Goal: Information Seeking & Learning: Learn about a topic

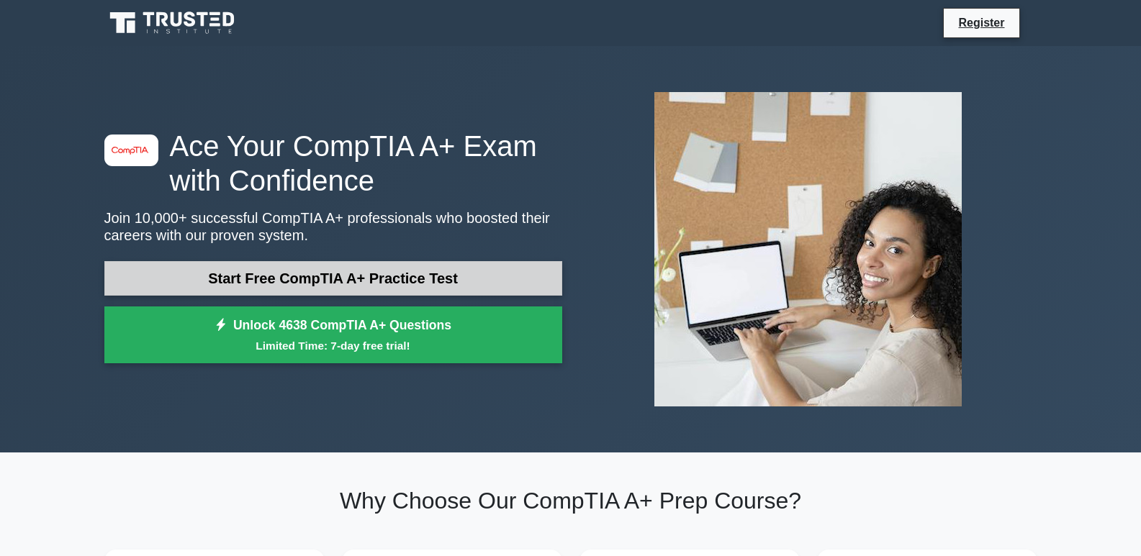
click at [381, 275] on link "Start Free CompTIA A+ Practice Test" at bounding box center [333, 278] width 458 height 35
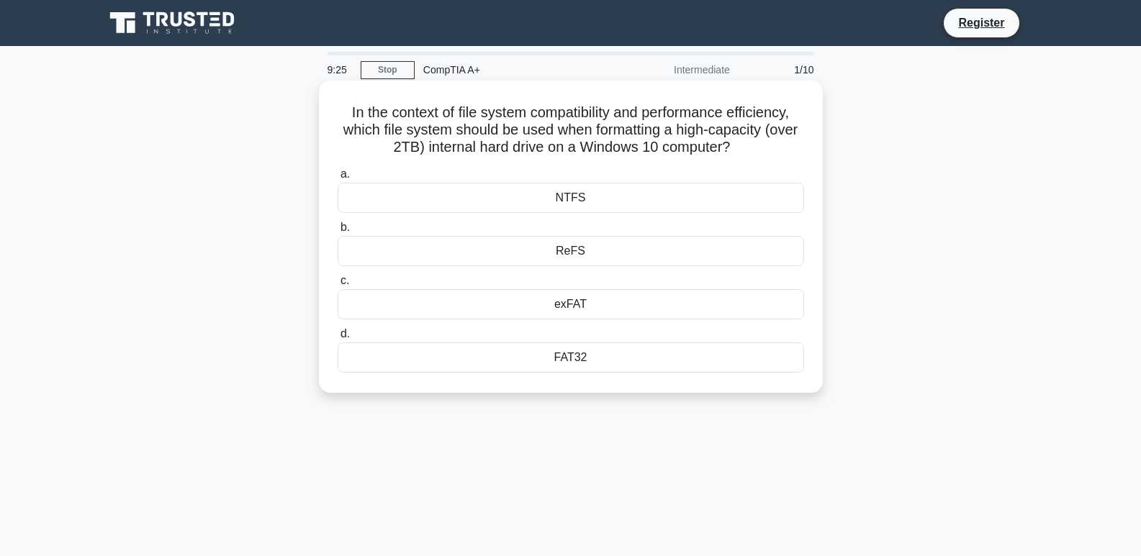
click at [556, 200] on div "NTFS" at bounding box center [571, 198] width 466 height 30
click at [338, 179] on input "a. NTFS" at bounding box center [338, 174] width 0 height 9
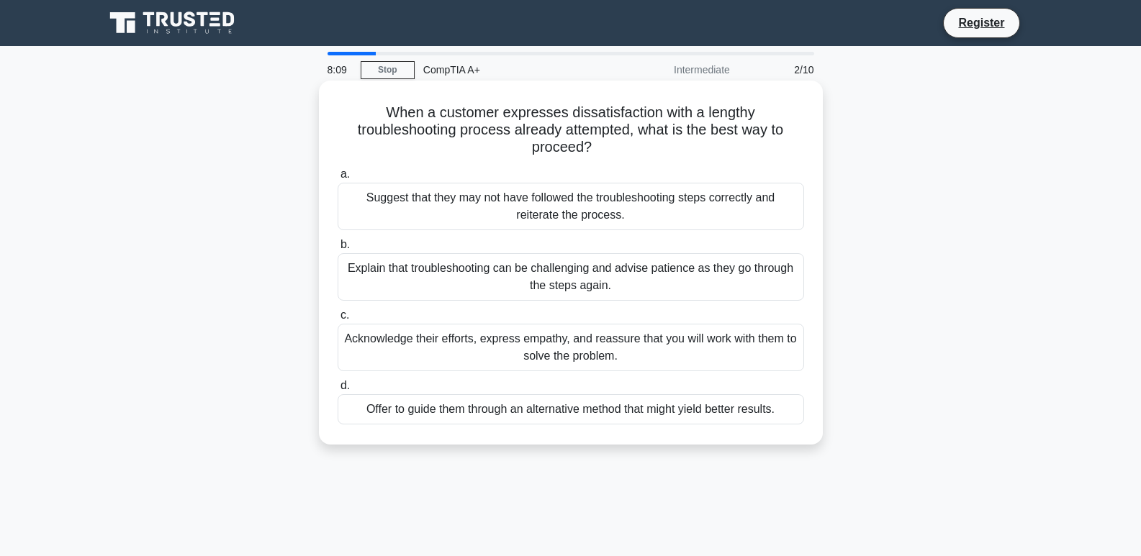
click at [674, 345] on div "Acknowledge their efforts, express empathy, and reassure that you will work wit…" at bounding box center [571, 347] width 466 height 47
click at [338, 320] on input "c. Acknowledge their efforts, express empathy, and reassure that you will work …" at bounding box center [338, 315] width 0 height 9
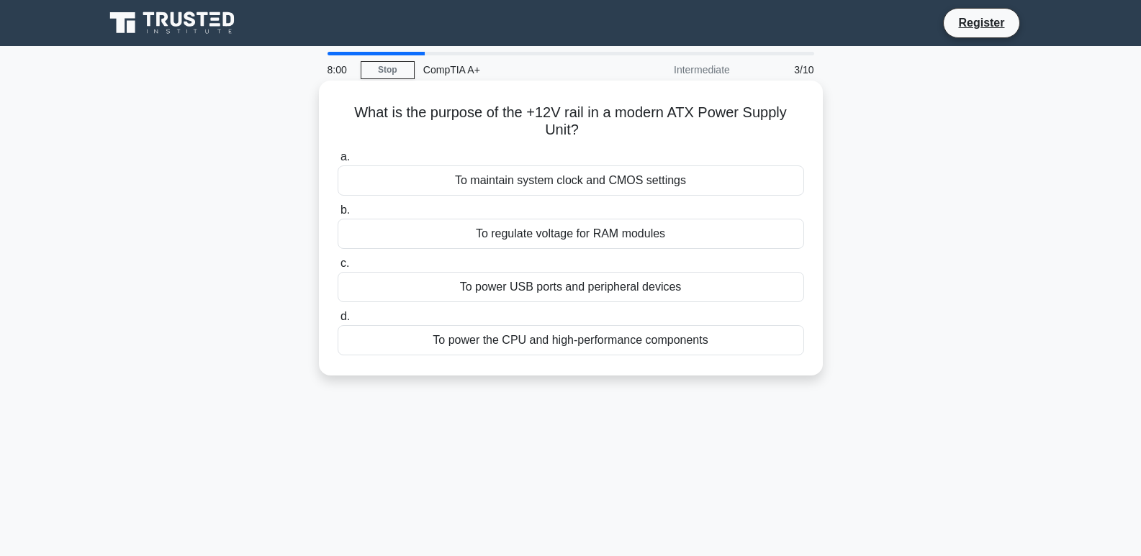
click at [605, 292] on div "To power USB ports and peripheral devices" at bounding box center [571, 287] width 466 height 30
click at [338, 268] on input "c. To power USB ports and peripheral devices" at bounding box center [338, 263] width 0 height 9
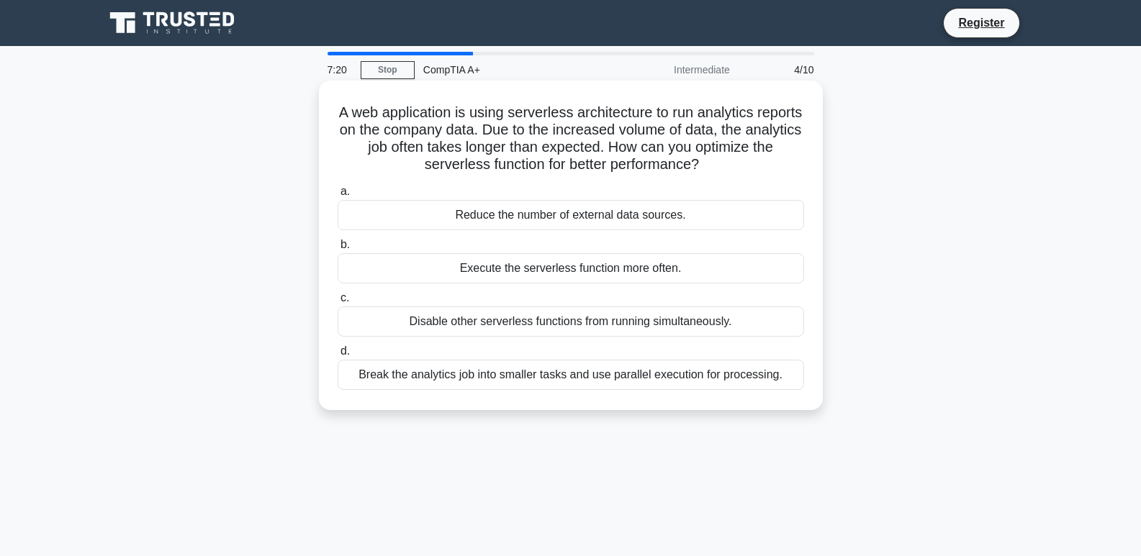
click at [628, 385] on div "Break the analytics job into smaller tasks and use parallel execution for proce…" at bounding box center [571, 375] width 466 height 30
click at [338, 356] on input "d. Break the analytics job into smaller tasks and use parallel execution for pr…" at bounding box center [338, 351] width 0 height 9
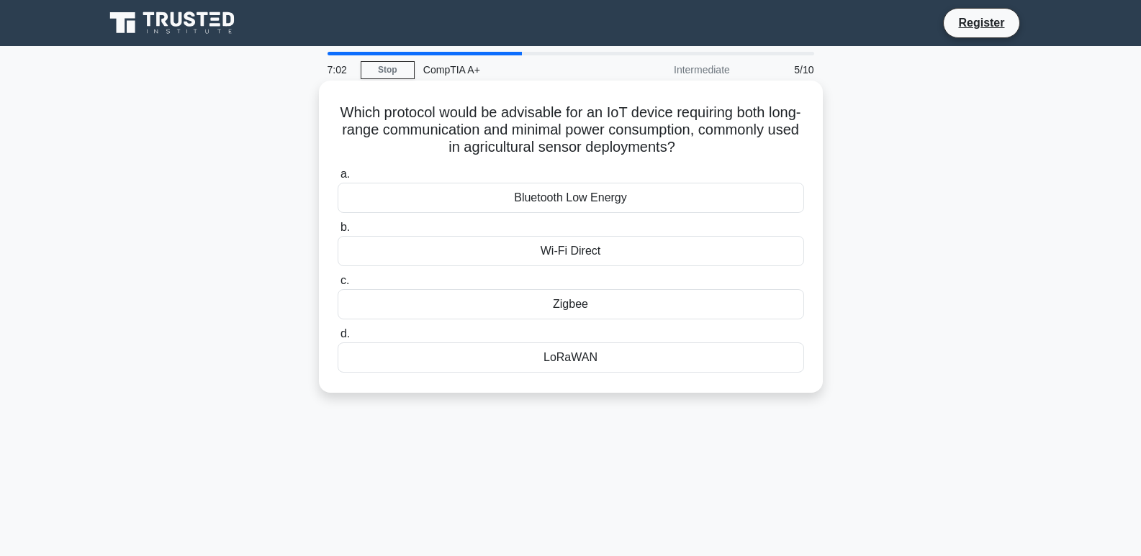
click at [617, 257] on div "Wi-Fi Direct" at bounding box center [571, 251] width 466 height 30
click at [338, 232] on input "b. Wi-Fi Direct" at bounding box center [338, 227] width 0 height 9
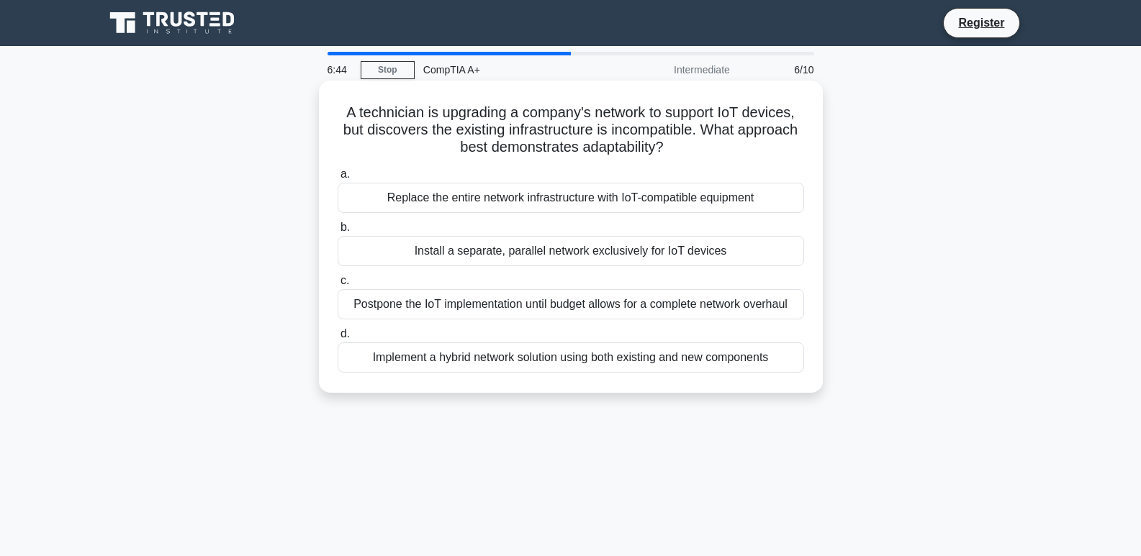
click at [770, 353] on div "Implement a hybrid network solution using both existing and new components" at bounding box center [571, 358] width 466 height 30
click at [338, 339] on input "d. Implement a hybrid network solution using both existing and new components" at bounding box center [338, 334] width 0 height 9
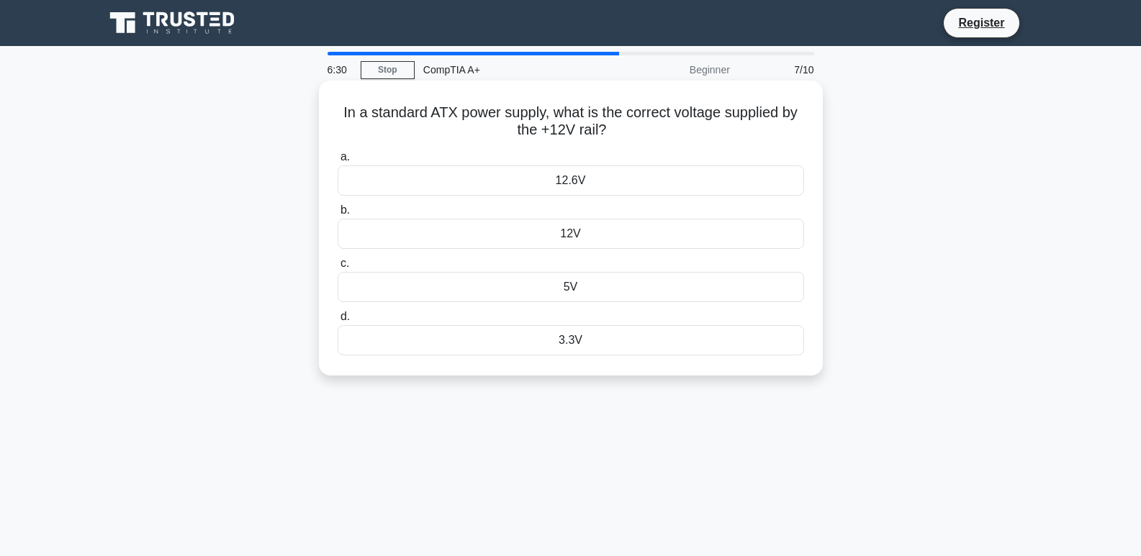
click at [633, 225] on div "12V" at bounding box center [571, 234] width 466 height 30
click at [338, 215] on input "b. 12V" at bounding box center [338, 210] width 0 height 9
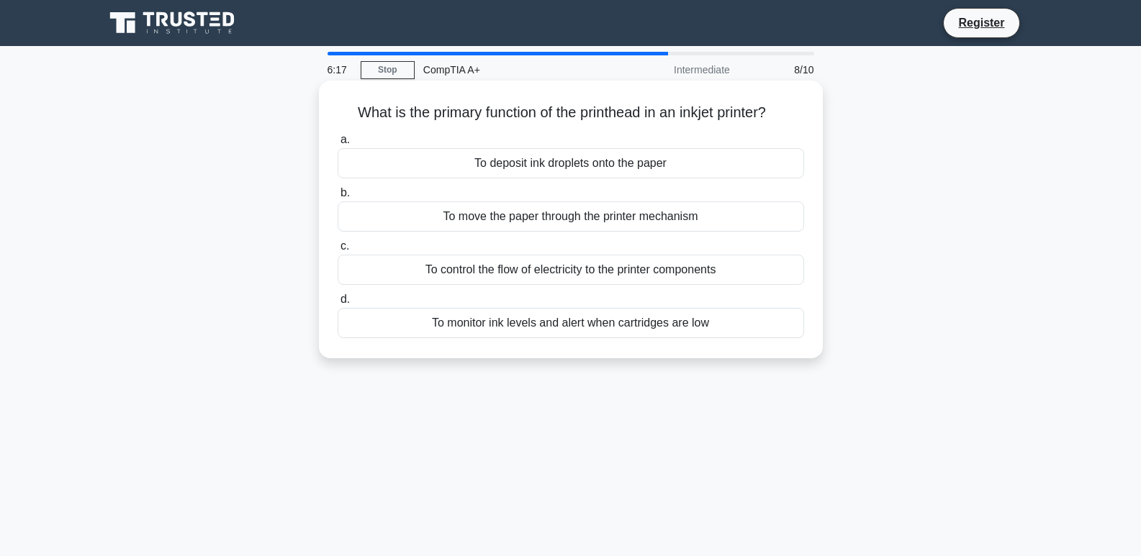
click at [597, 279] on div "To control the flow of electricity to the printer components" at bounding box center [571, 270] width 466 height 30
click at [338, 251] on input "c. To control the flow of electricity to the printer components" at bounding box center [338, 246] width 0 height 9
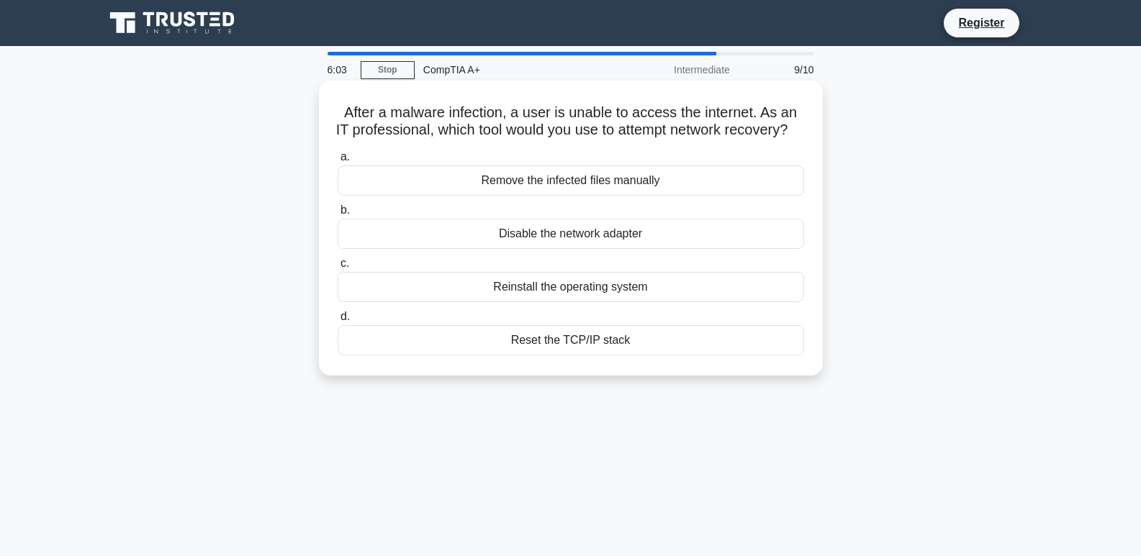
click at [631, 356] on div "Reset the TCP/IP stack" at bounding box center [571, 340] width 466 height 30
click at [338, 322] on input "d. Reset the TCP/IP stack" at bounding box center [338, 316] width 0 height 9
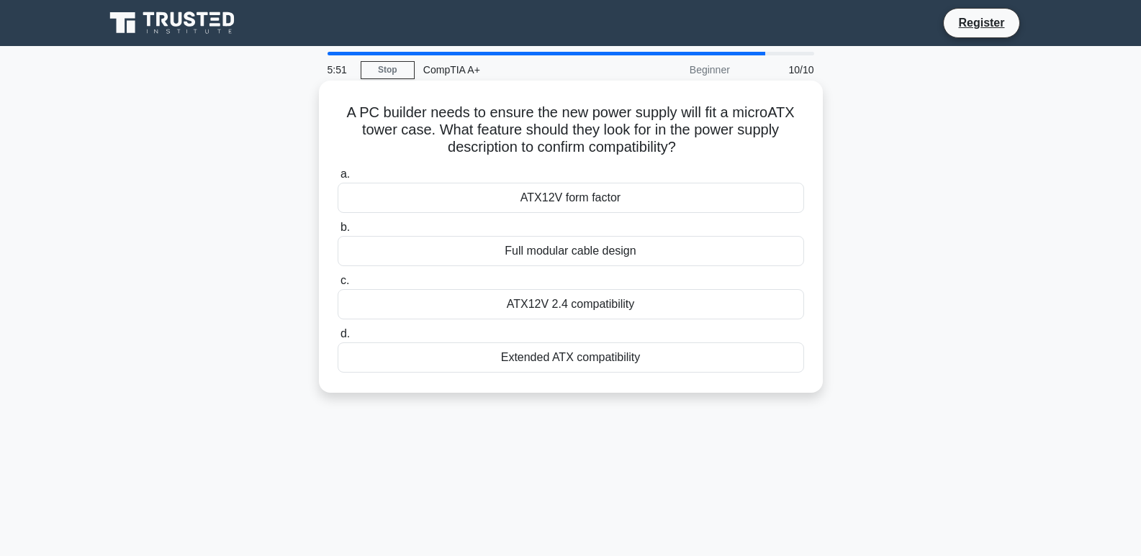
click at [636, 308] on div "ATX12V 2.4 compatibility" at bounding box center [571, 304] width 466 height 30
click at [338, 286] on input "c. ATX12V 2.4 compatibility" at bounding box center [338, 280] width 0 height 9
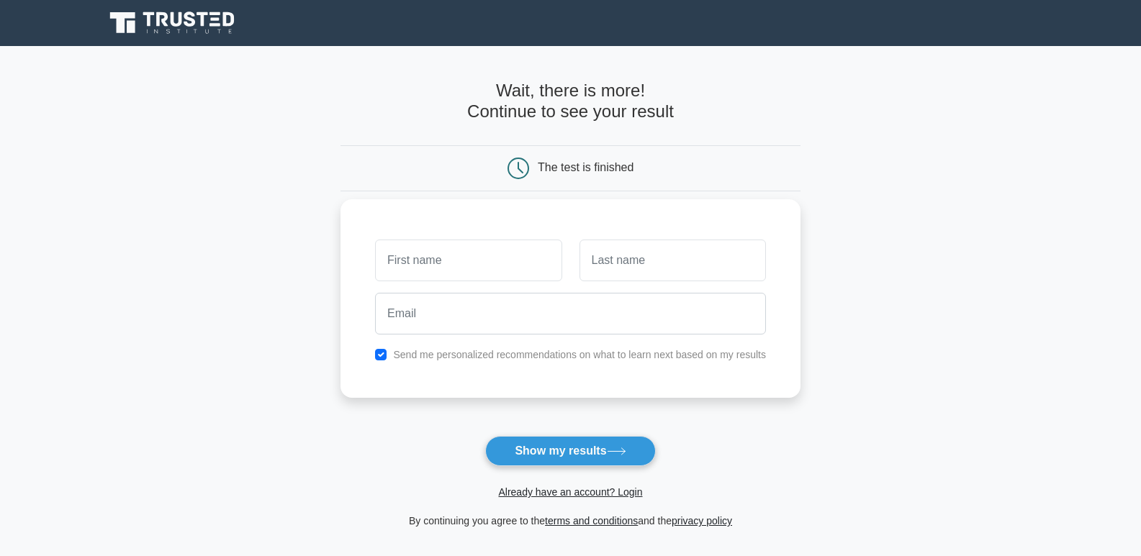
click at [492, 261] on input "text" at bounding box center [468, 261] width 186 height 42
type input "[PERSON_NAME]"
click at [683, 268] on input "text" at bounding box center [672, 261] width 186 height 42
type input "Hasanova"
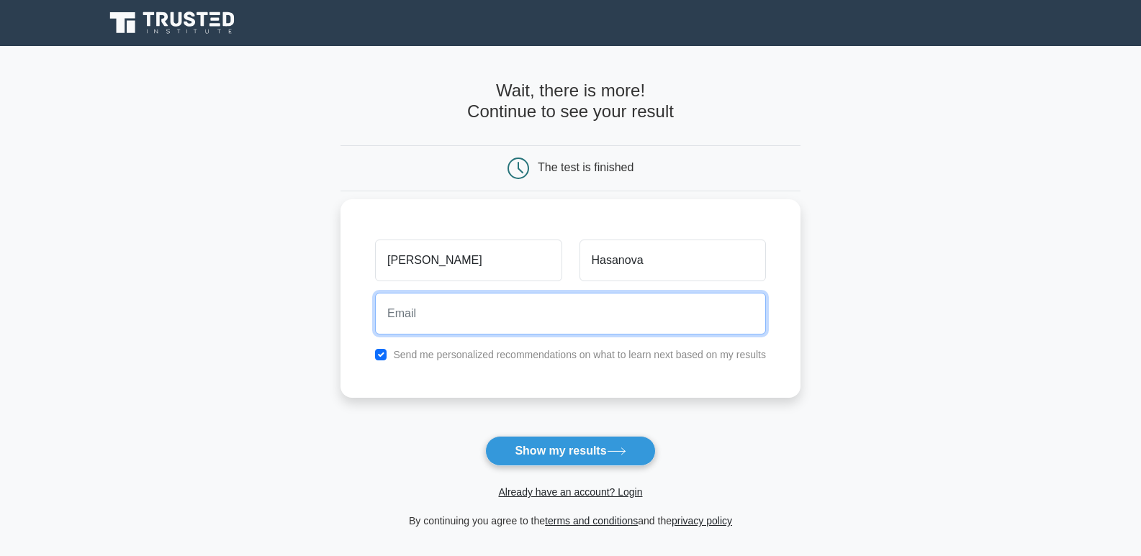
click at [576, 325] on input "email" at bounding box center [570, 314] width 391 height 42
type input "[EMAIL_ADDRESS][DOMAIN_NAME]"
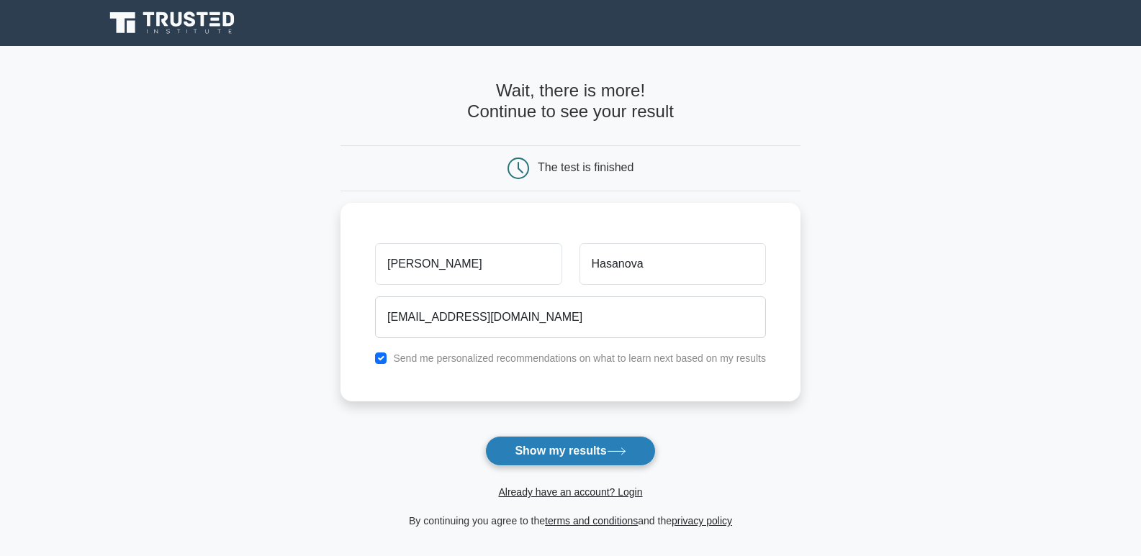
click at [564, 456] on button "Show my results" at bounding box center [570, 451] width 170 height 30
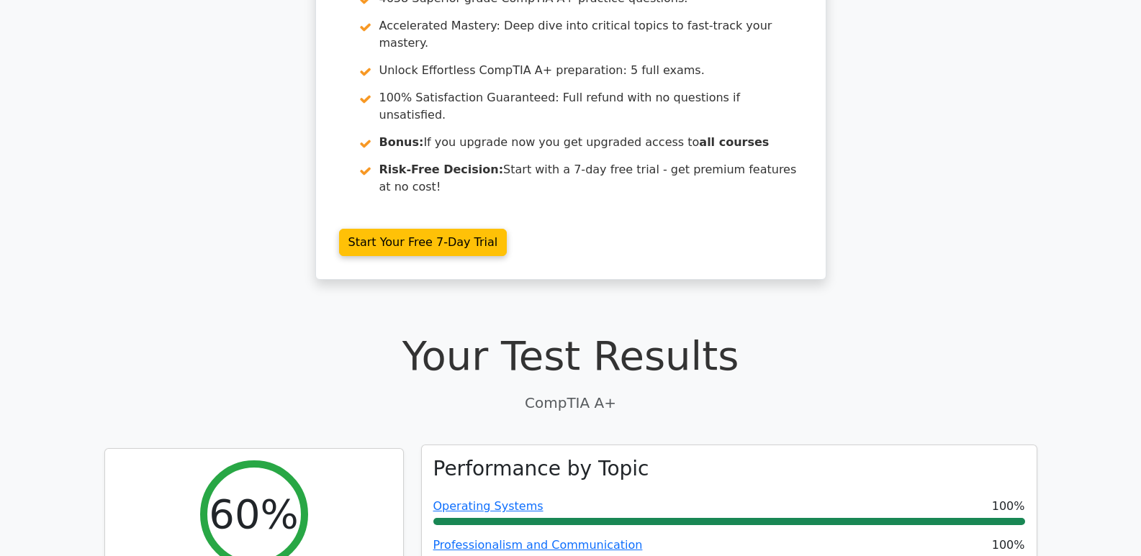
scroll to position [288, 0]
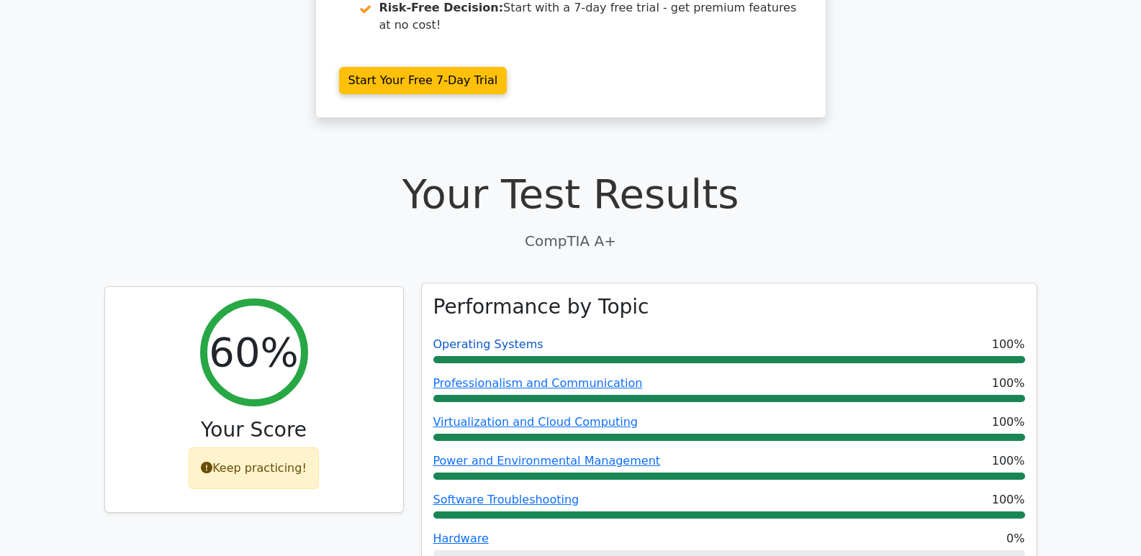
click at [512, 338] on link "Operating Systems" at bounding box center [488, 345] width 110 height 14
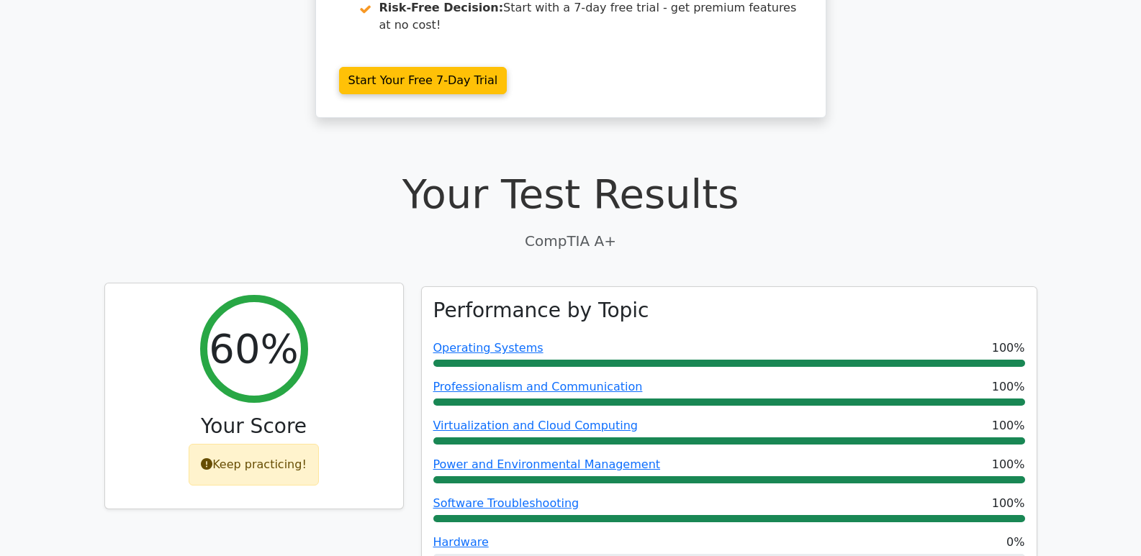
click at [264, 444] on div "Keep practicing!" at bounding box center [254, 465] width 130 height 42
click at [261, 325] on h2 "60%" at bounding box center [253, 349] width 89 height 48
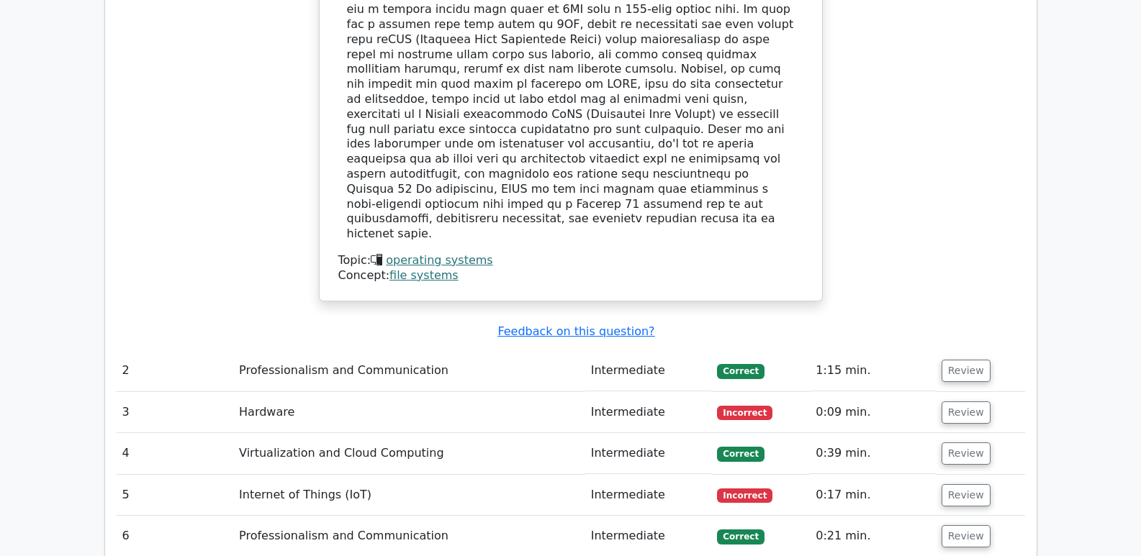
scroll to position [1823, 0]
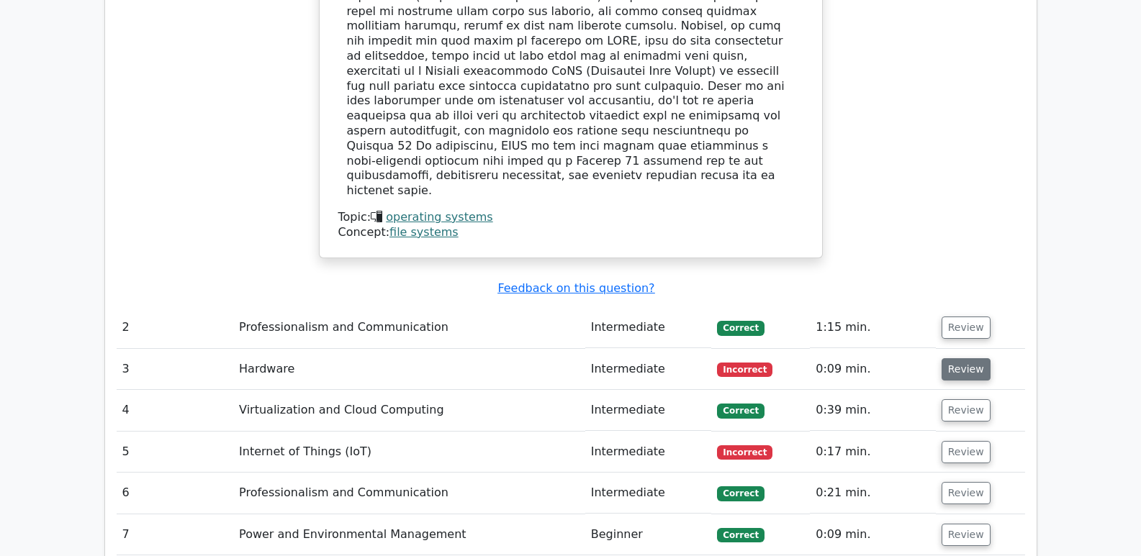
click at [969, 358] on button "Review" at bounding box center [965, 369] width 49 height 22
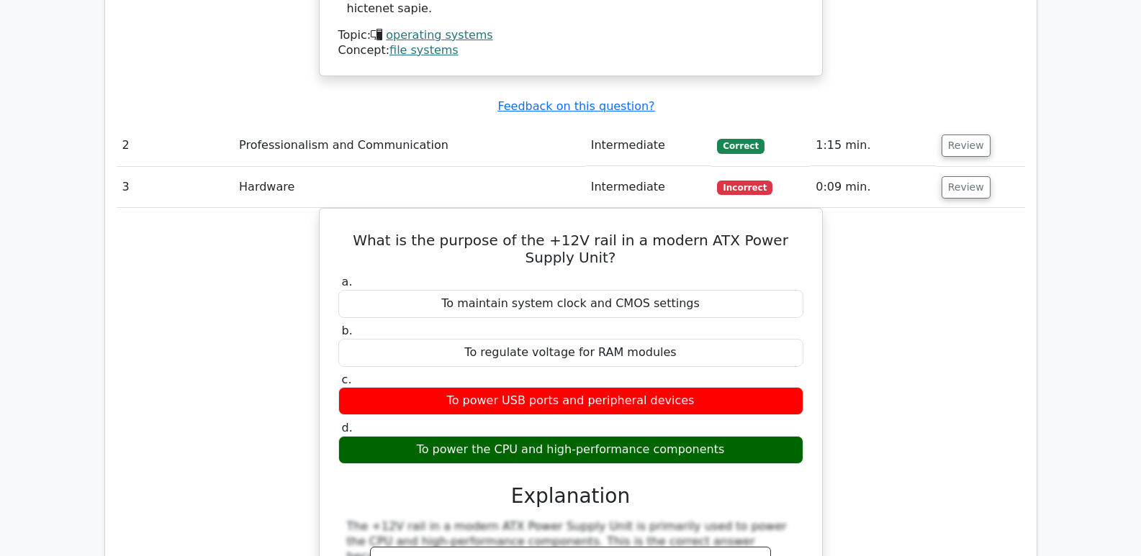
scroll to position [2015, 0]
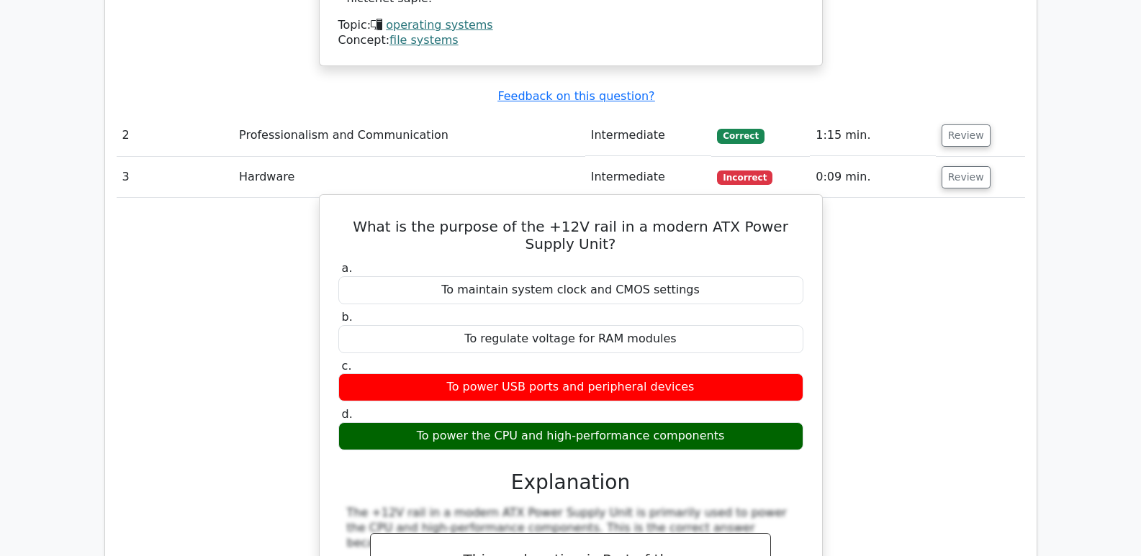
click at [650, 422] on div "To power the CPU and high-performance components" at bounding box center [570, 436] width 465 height 28
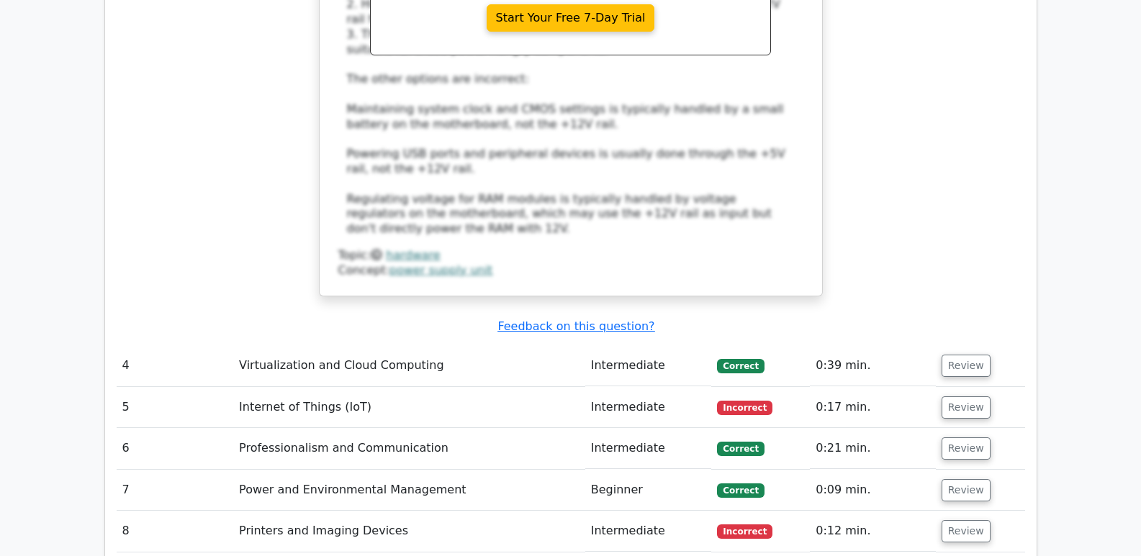
scroll to position [2687, 0]
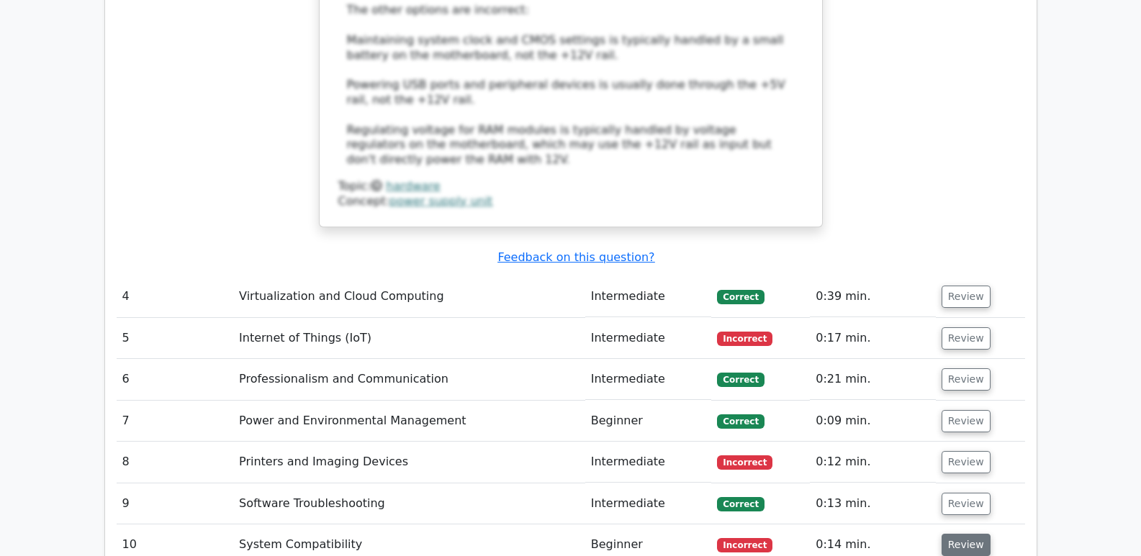
click at [969, 534] on button "Review" at bounding box center [965, 545] width 49 height 22
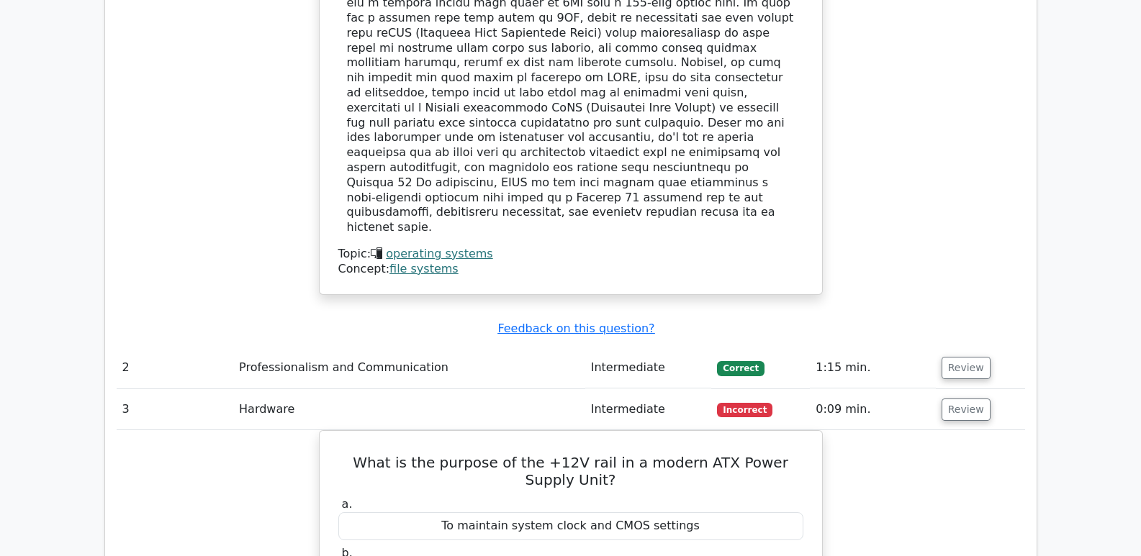
scroll to position [1727, 0]
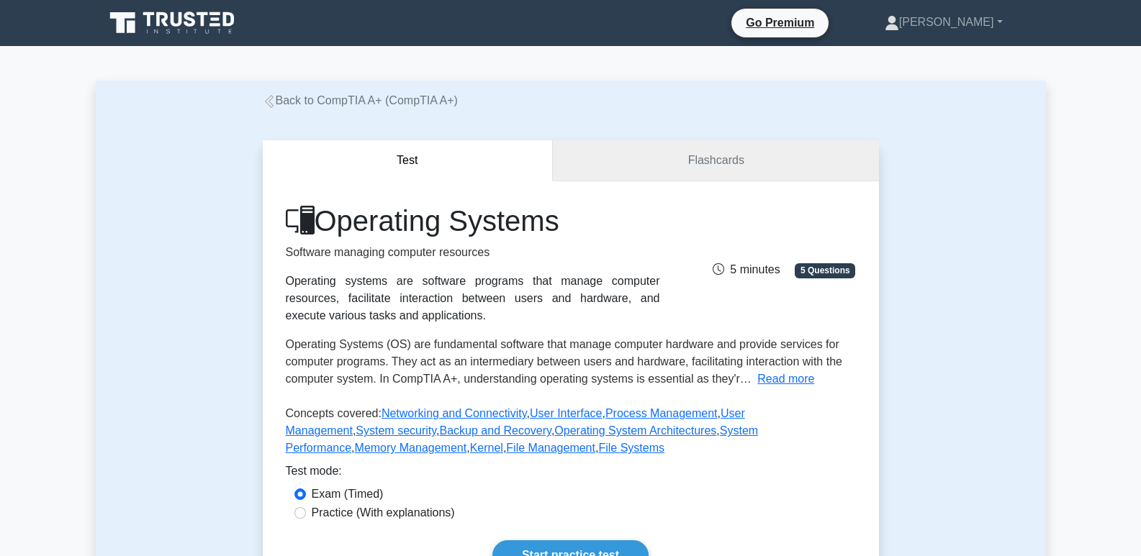
click at [671, 163] on link "Flashcards" at bounding box center [715, 160] width 325 height 41
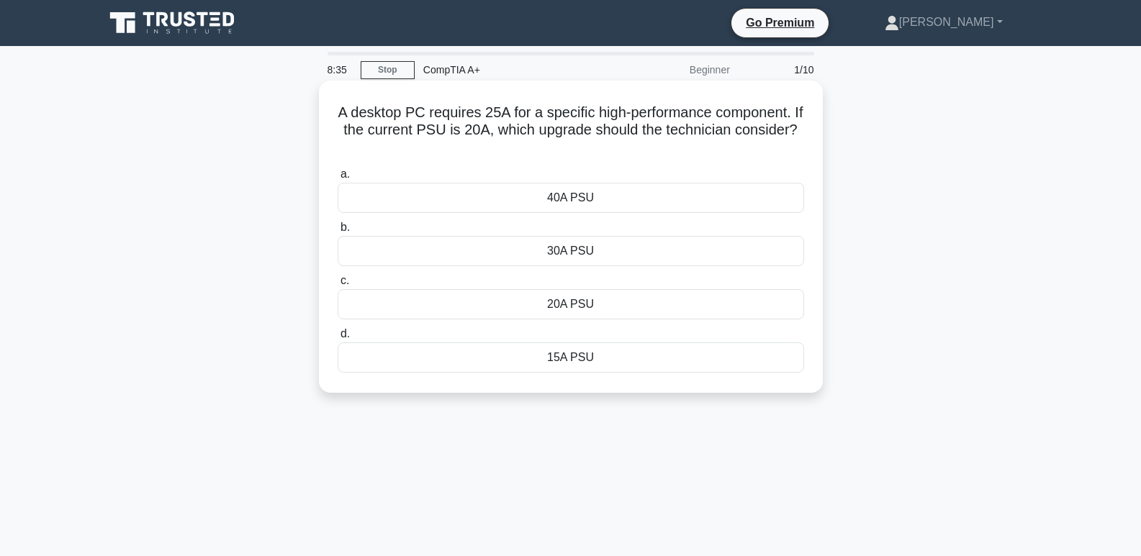
click at [553, 317] on div "20A PSU" at bounding box center [571, 304] width 466 height 30
click at [338, 286] on input "c. 20A PSU" at bounding box center [338, 280] width 0 height 9
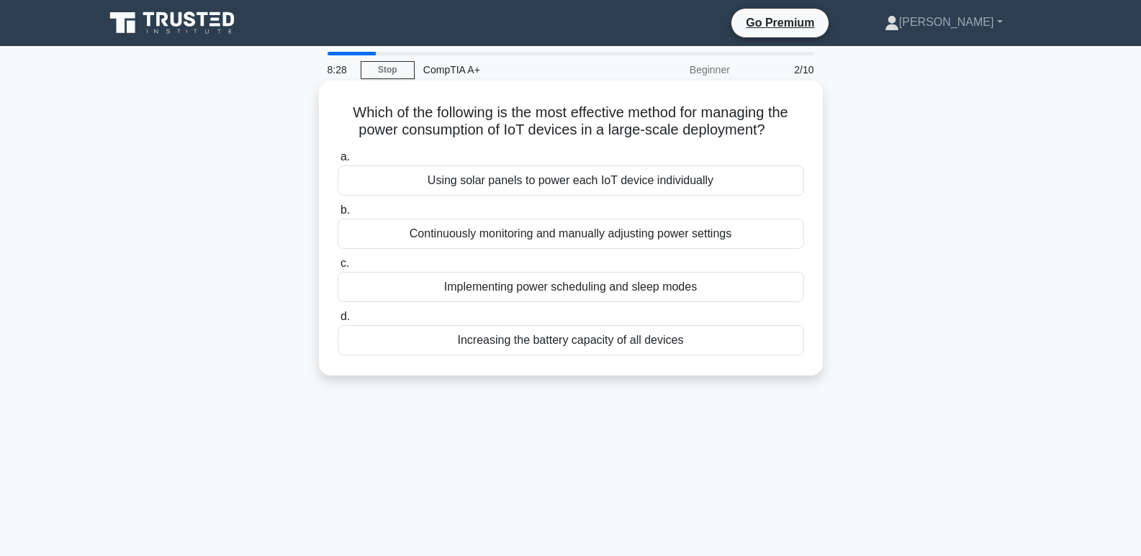
click at [514, 185] on div "Using solar panels to power each IoT device individually" at bounding box center [571, 181] width 466 height 30
click at [338, 162] on input "a. Using solar panels to power each IoT device individually" at bounding box center [338, 157] width 0 height 9
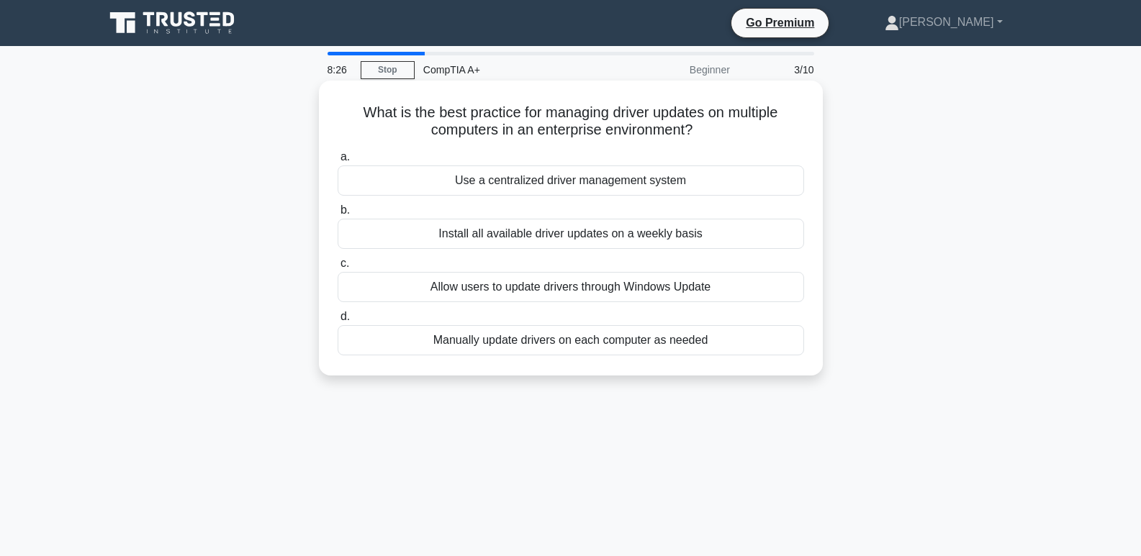
click at [629, 239] on div "Install all available driver updates on a weekly basis" at bounding box center [571, 234] width 466 height 30
click at [338, 215] on input "b. Install all available driver updates on a weekly basis" at bounding box center [338, 210] width 0 height 9
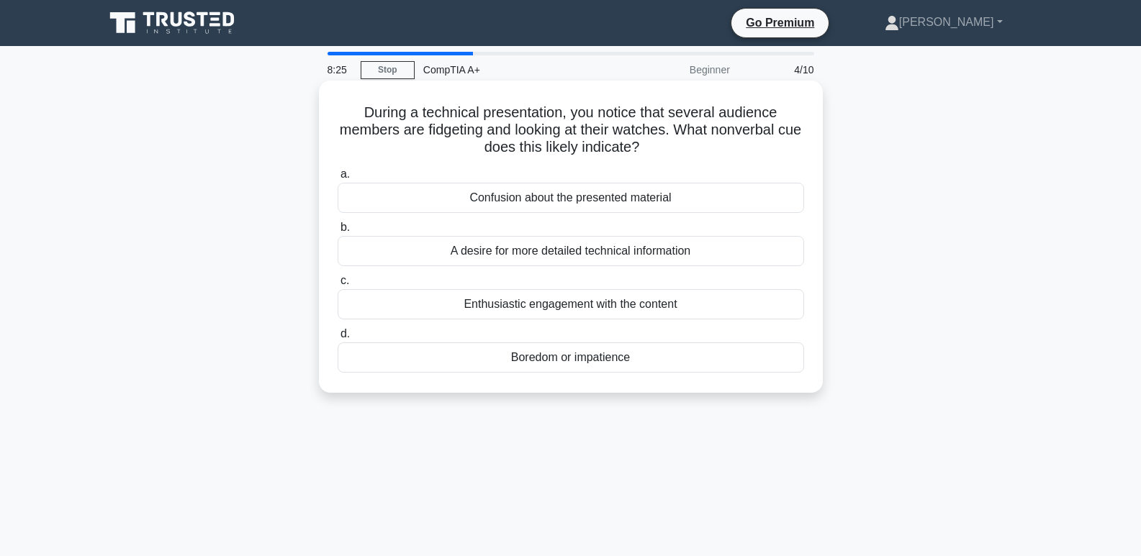
click at [497, 251] on div "A desire for more detailed technical information" at bounding box center [571, 251] width 466 height 30
click at [338, 232] on input "b. A desire for more detailed technical information" at bounding box center [338, 227] width 0 height 9
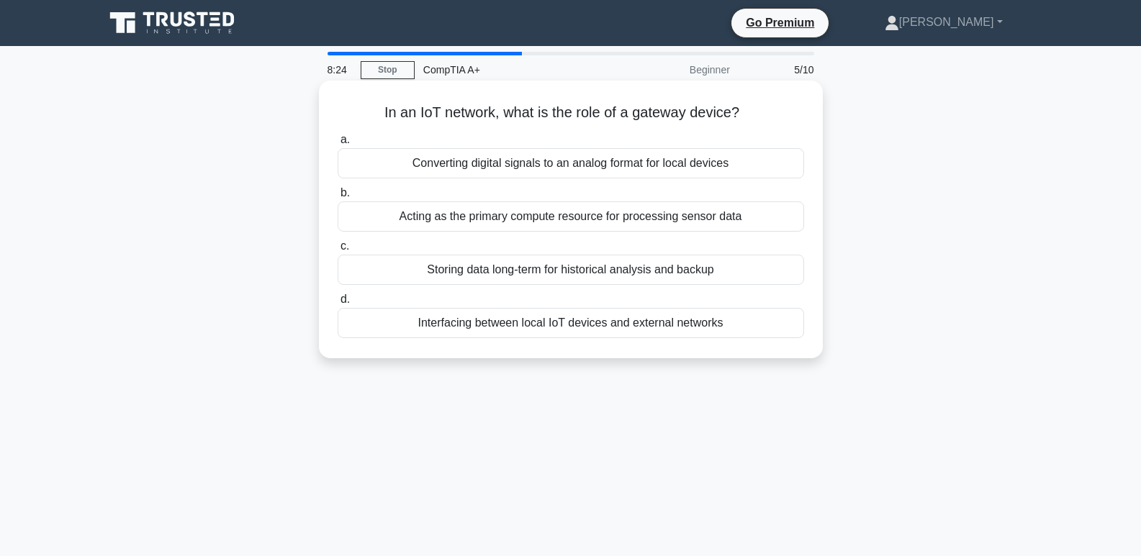
click at [436, 263] on div "Storing data long-term for historical analysis and backup" at bounding box center [571, 270] width 466 height 30
click at [338, 251] on input "c. Storing data long-term for historical analysis and backup" at bounding box center [338, 246] width 0 height 9
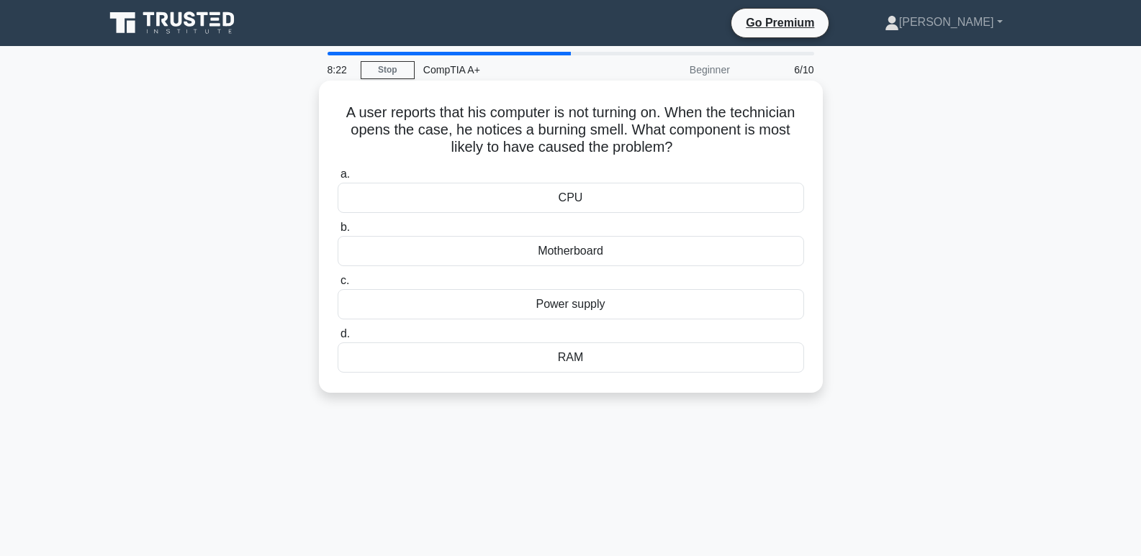
click at [505, 194] on div "CPU" at bounding box center [571, 198] width 466 height 30
click at [338, 179] on input "a. CPU" at bounding box center [338, 174] width 0 height 9
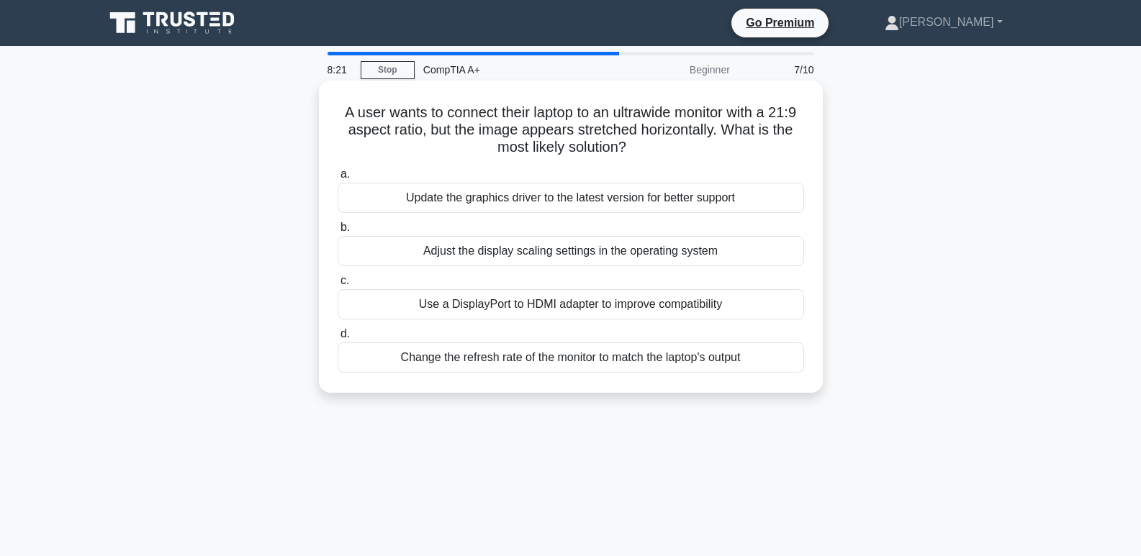
click at [442, 255] on div "Adjust the display scaling settings in the operating system" at bounding box center [571, 251] width 466 height 30
click at [338, 232] on input "b. Adjust the display scaling settings in the operating system" at bounding box center [338, 227] width 0 height 9
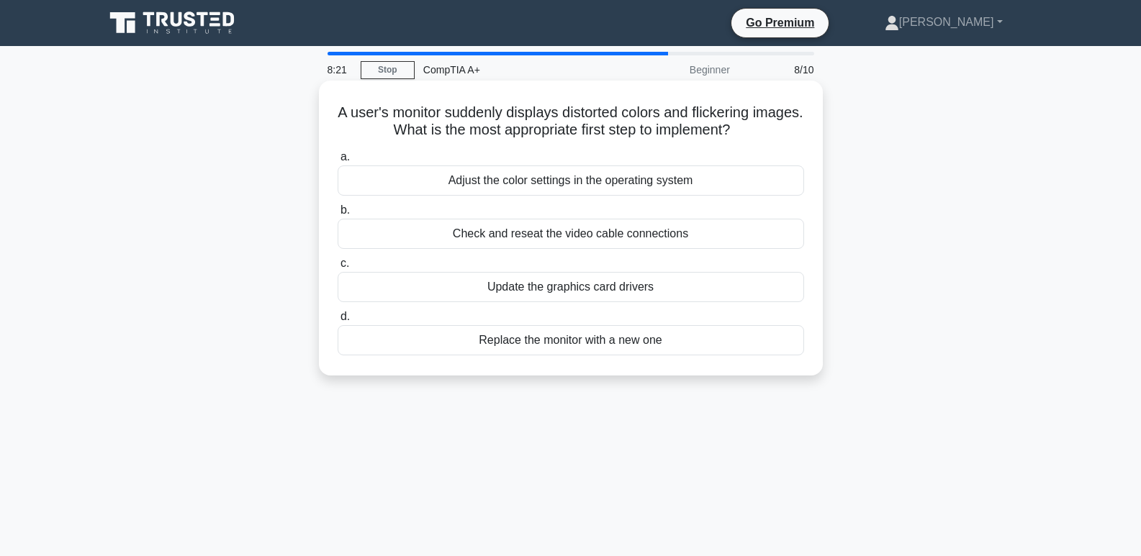
click at [510, 347] on div "Replace the monitor with a new one" at bounding box center [571, 340] width 466 height 30
click at [338, 322] on input "d. Replace the monitor with a new one" at bounding box center [338, 316] width 0 height 9
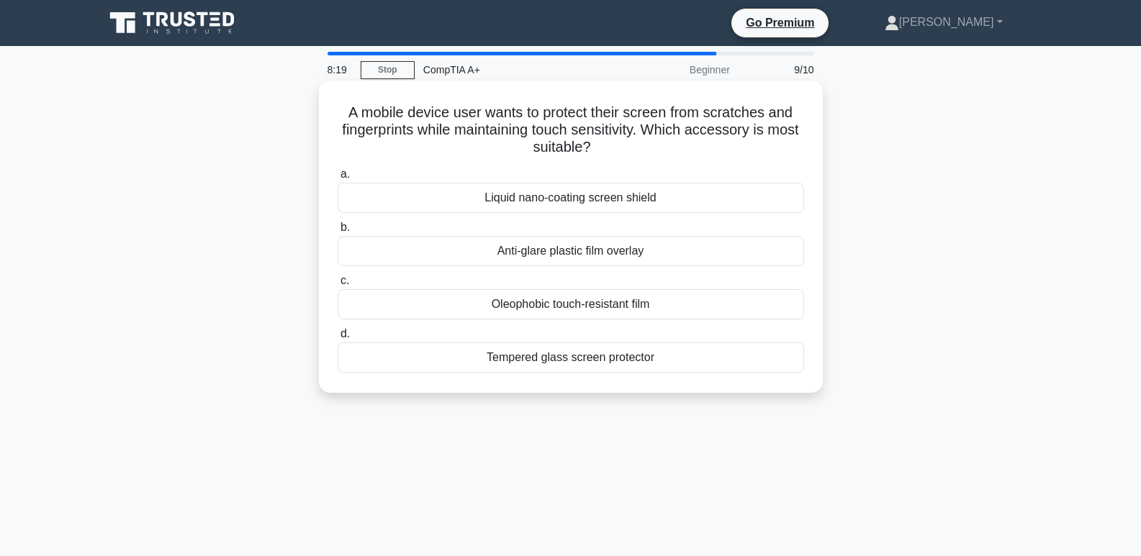
click at [600, 260] on div "Anti-glare plastic film overlay" at bounding box center [571, 251] width 466 height 30
click at [338, 232] on input "b. Anti-glare plastic film overlay" at bounding box center [338, 227] width 0 height 9
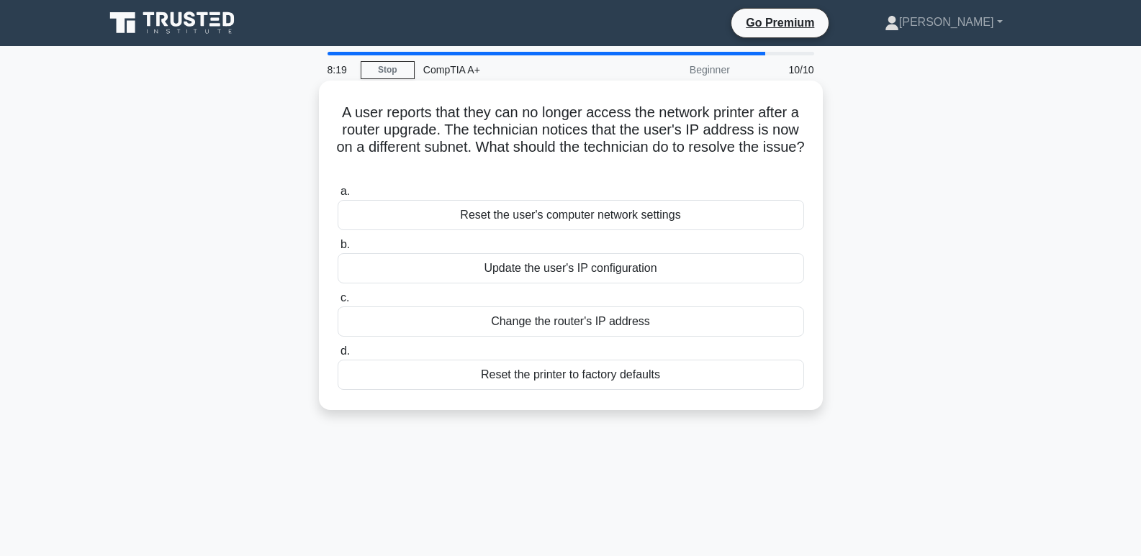
click at [519, 227] on div "Reset the user's computer network settings" at bounding box center [571, 215] width 466 height 30
click at [338, 196] on input "a. Reset the user's computer network settings" at bounding box center [338, 191] width 0 height 9
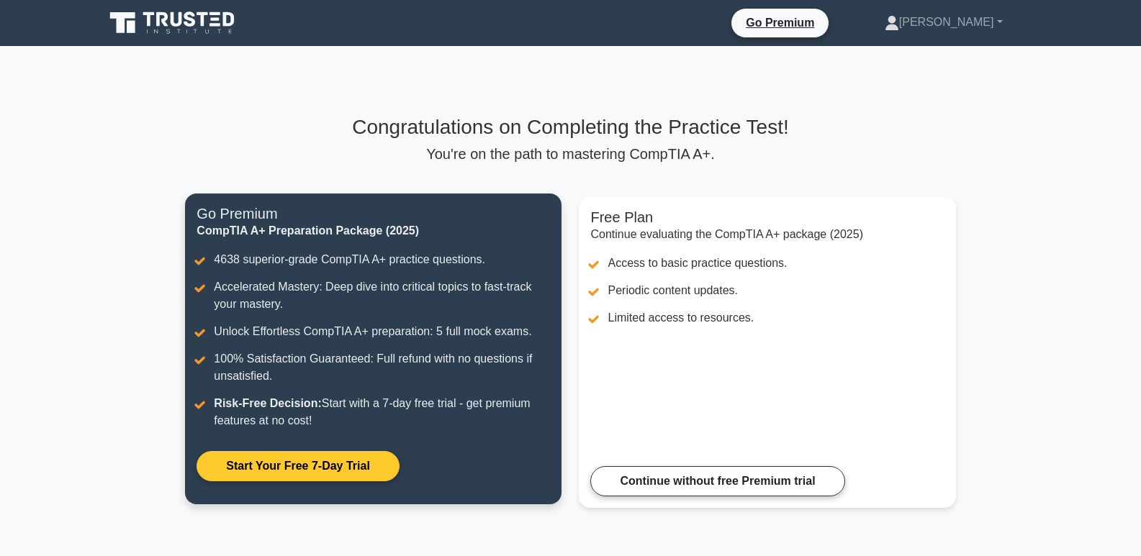
click at [235, 451] on link "Start Your Free 7-Day Trial" at bounding box center [297, 466] width 202 height 30
